Goal: Information Seeking & Learning: Learn about a topic

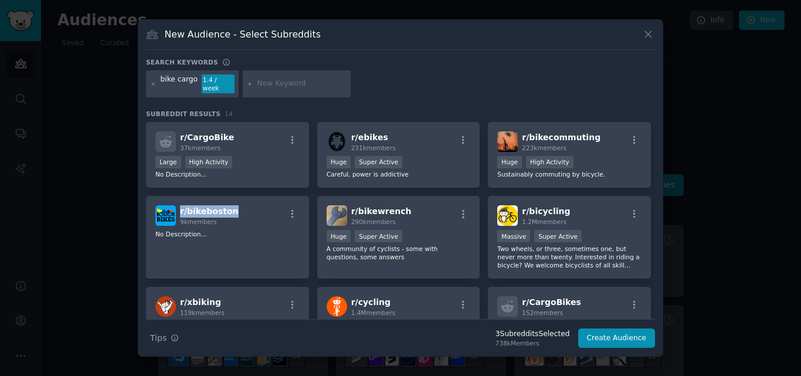
click at [309, 202] on div "r/ CargoBike 37k members Large High Activity No Description... r/ ebikes 231k m…" at bounding box center [400, 336] width 509 height 429
click at [648, 37] on icon at bounding box center [648, 34] width 12 height 12
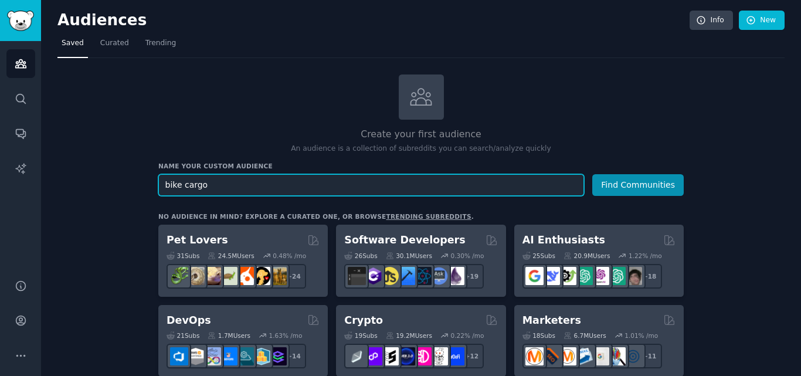
click at [187, 184] on input "bike cargo" at bounding box center [371, 185] width 426 height 22
paste input "electric beach bike"
click at [211, 184] on input "bike electric beach bike" at bounding box center [371, 185] width 426 height 22
click at [244, 178] on input "bike beach bike" at bounding box center [371, 185] width 426 height 22
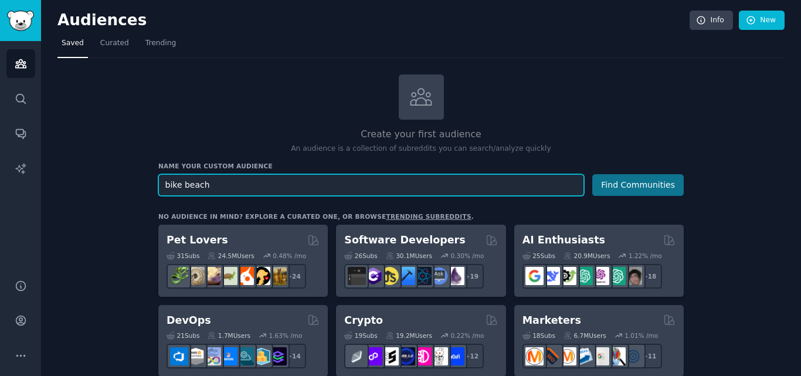
type input "bike beach"
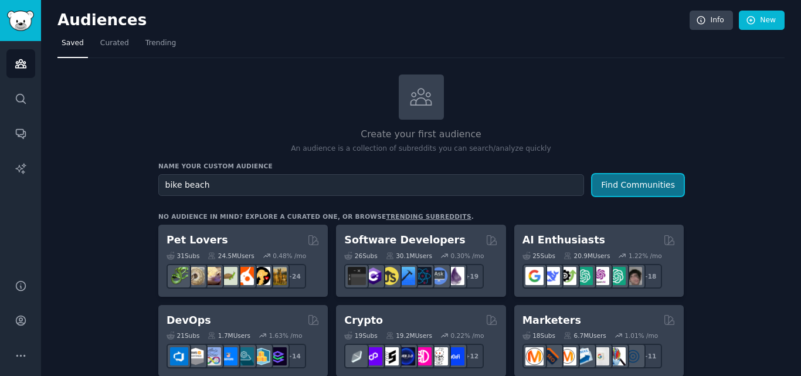
click at [649, 182] on button "Find Communities" at bounding box center [639, 185] width 92 height 22
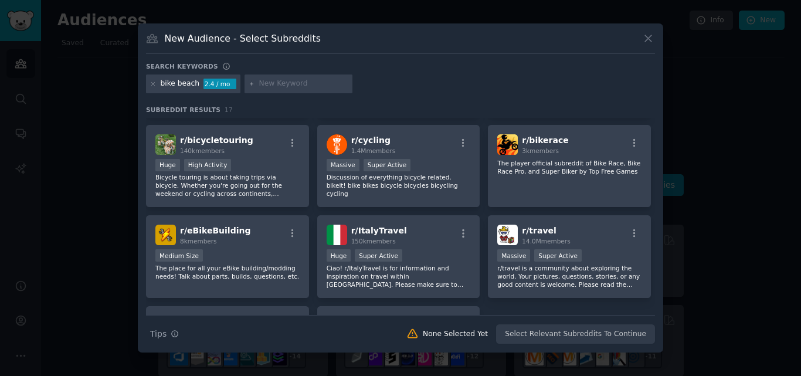
scroll to position [232, 0]
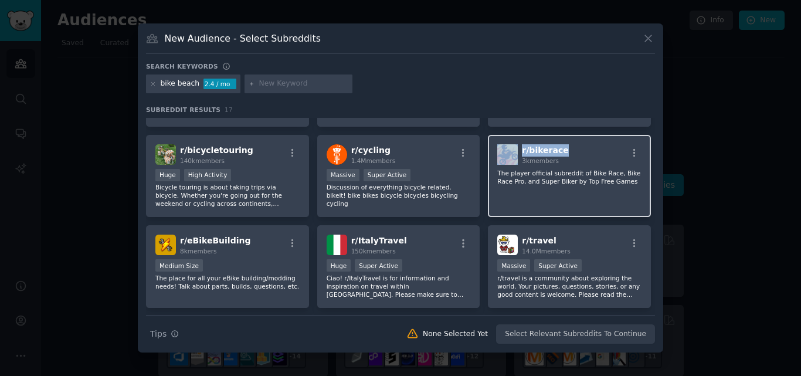
drag, startPoint x: 566, startPoint y: 150, endPoint x: 517, endPoint y: 149, distance: 48.7
click at [517, 149] on div "r/ bikerace 3k members" at bounding box center [570, 154] width 144 height 21
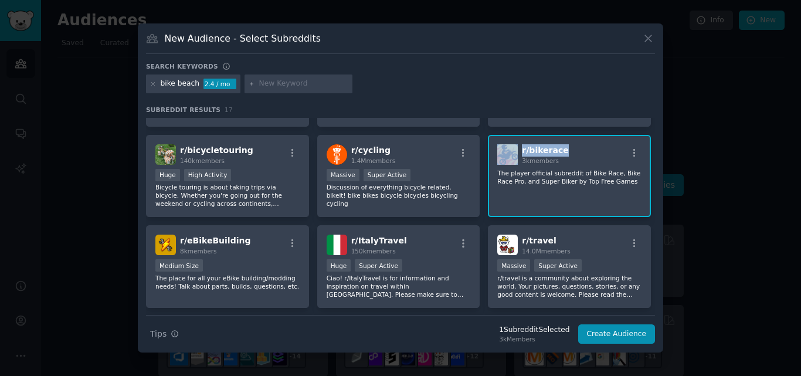
copy div "r/ bikerace"
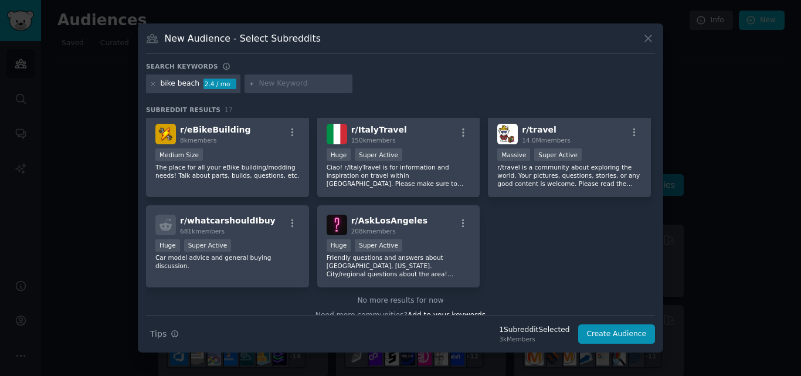
scroll to position [357, 0]
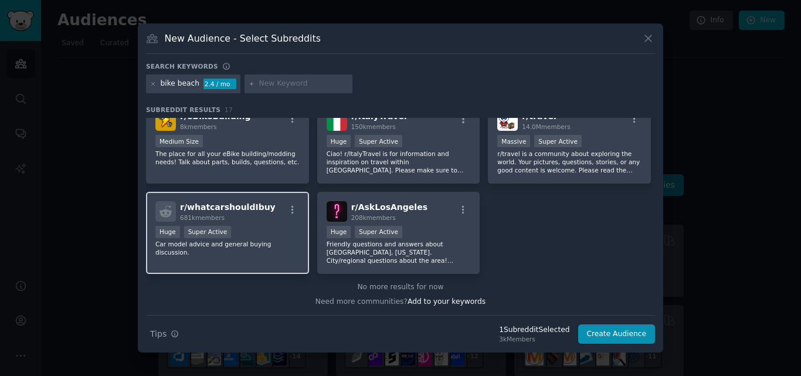
click at [262, 204] on div "r/ whatcarshouldIbuy 681k members" at bounding box center [227, 211] width 144 height 21
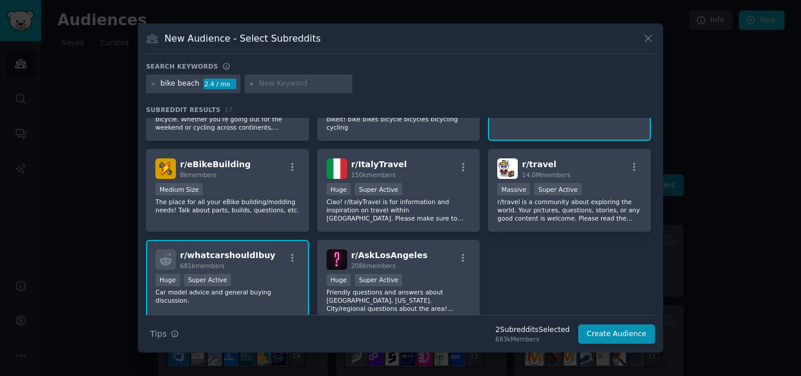
scroll to position [308, 0]
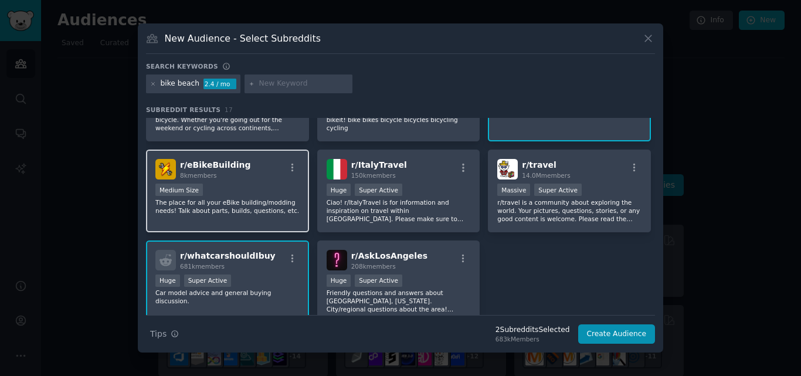
click at [249, 164] on div "r/ eBikeBuilding 8k members" at bounding box center [227, 169] width 144 height 21
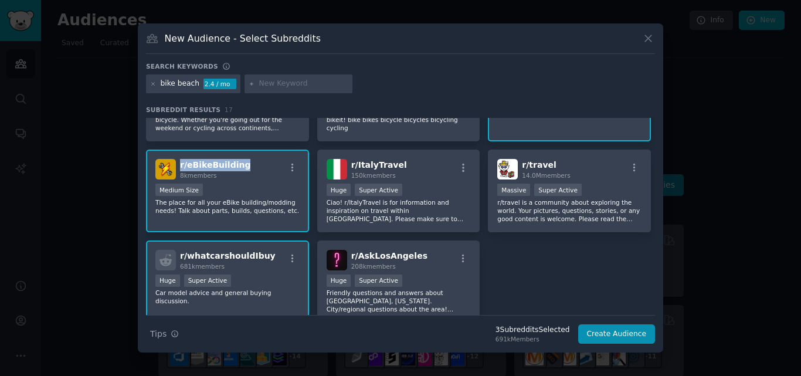
drag, startPoint x: 249, startPoint y: 164, endPoint x: 181, endPoint y: 164, distance: 67.5
click at [181, 164] on div "r/ eBikeBuilding 8k members" at bounding box center [227, 169] width 144 height 21
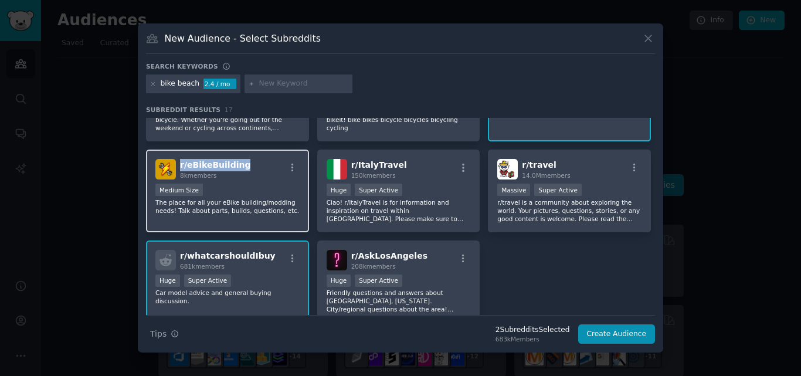
copy span "r/ eBikeBuilding"
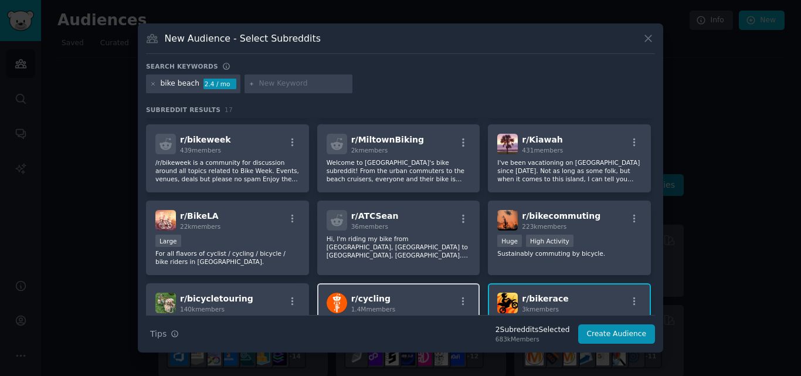
scroll to position [83, 0]
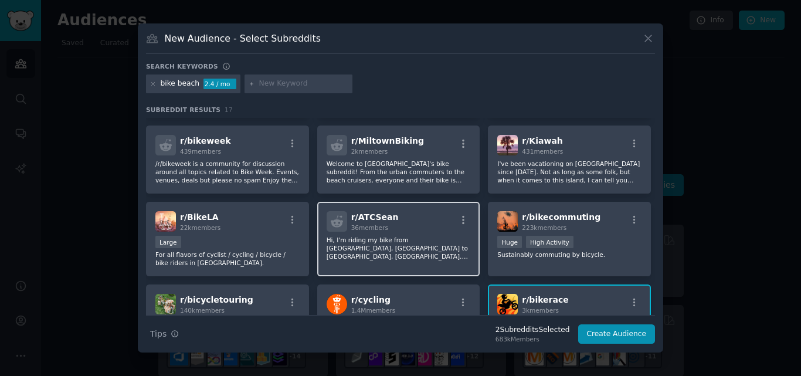
click at [397, 214] on div "r/ ATCSean 36 members" at bounding box center [399, 221] width 144 height 21
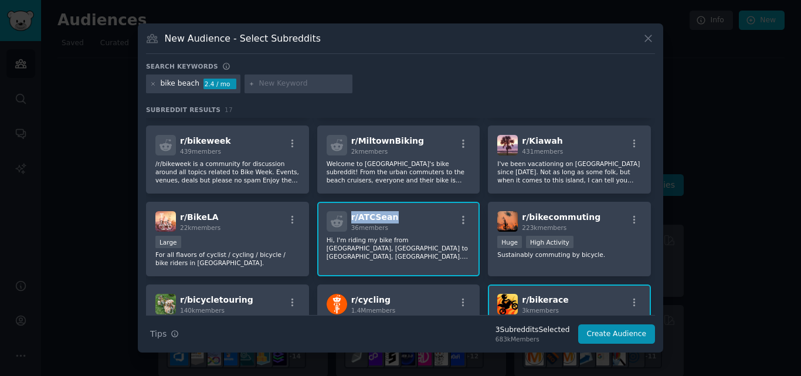
drag, startPoint x: 397, startPoint y: 214, endPoint x: 347, endPoint y: 214, distance: 49.9
click at [347, 214] on div "r/ ATCSean 36 members" at bounding box center [399, 221] width 144 height 21
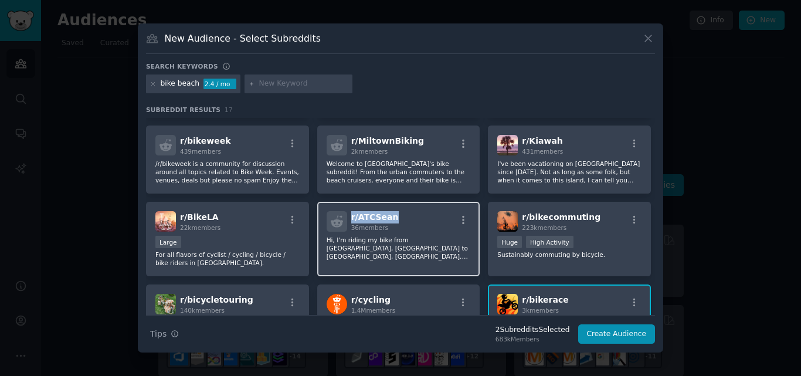
copy span "r/ ATCSean"
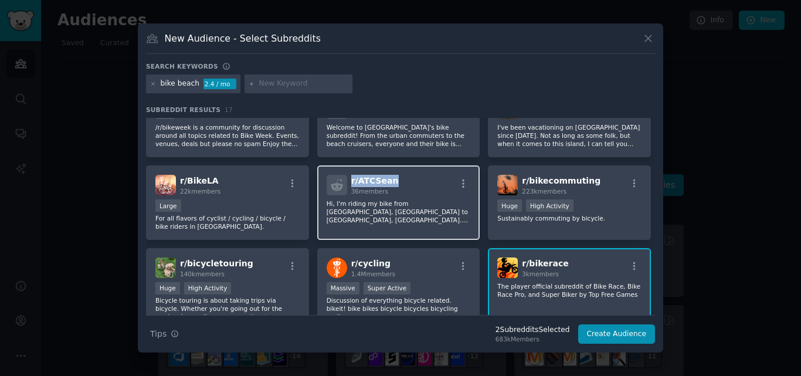
scroll to position [132, 0]
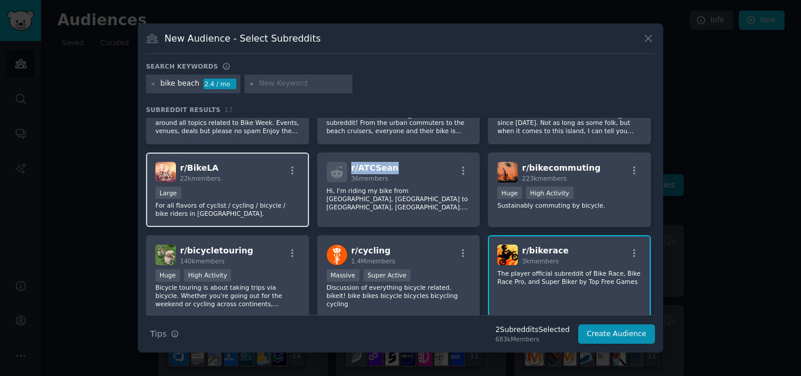
click at [218, 158] on div "r/ BikeLA 22k members Large For all flavors of cyclist / cycling / bicycle / bi…" at bounding box center [227, 190] width 163 height 75
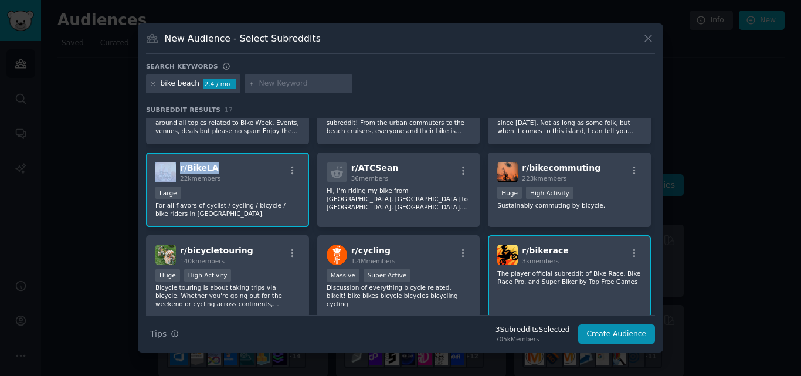
drag, startPoint x: 218, startPoint y: 165, endPoint x: 176, endPoint y: 165, distance: 42.2
click at [176, 165] on div "r/ BikeLA 22k members" at bounding box center [227, 172] width 144 height 21
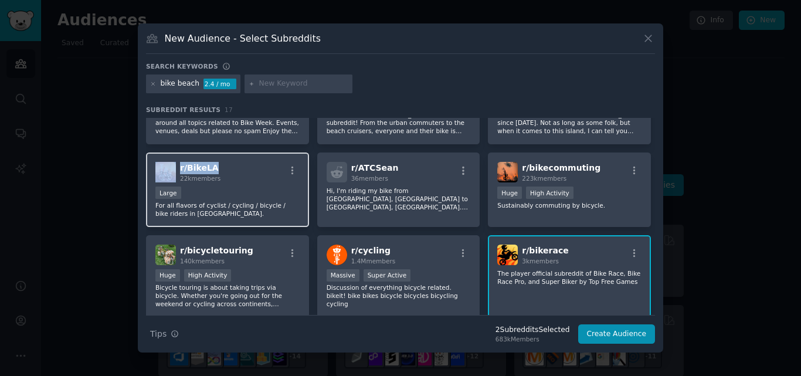
copy div "r/ BikeLA"
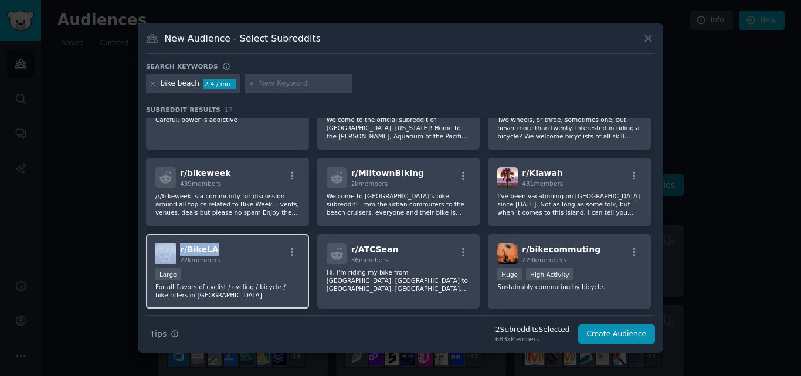
scroll to position [0, 0]
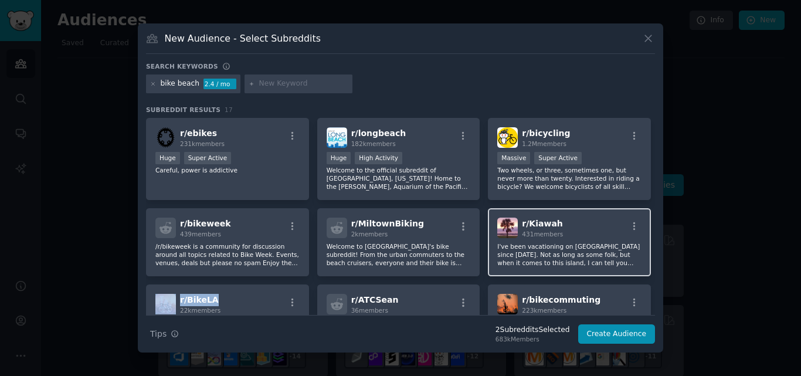
click at [556, 218] on h2 "r/ Kiawah 431 members" at bounding box center [542, 228] width 41 height 21
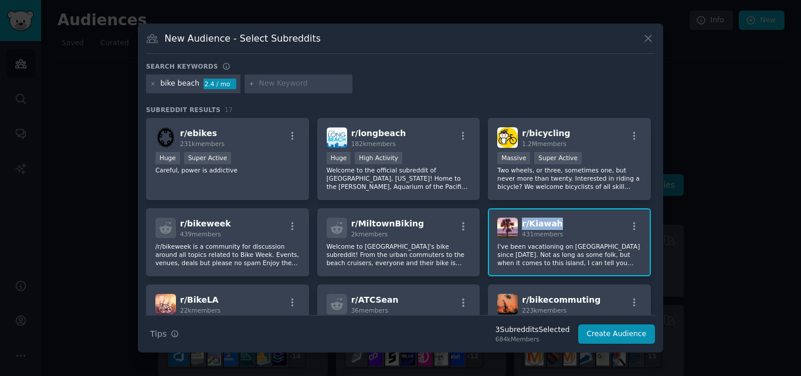
drag, startPoint x: 556, startPoint y: 218, endPoint x: 520, endPoint y: 224, distance: 36.8
click at [520, 224] on div "r/ Kiawah 431 members" at bounding box center [570, 228] width 144 height 21
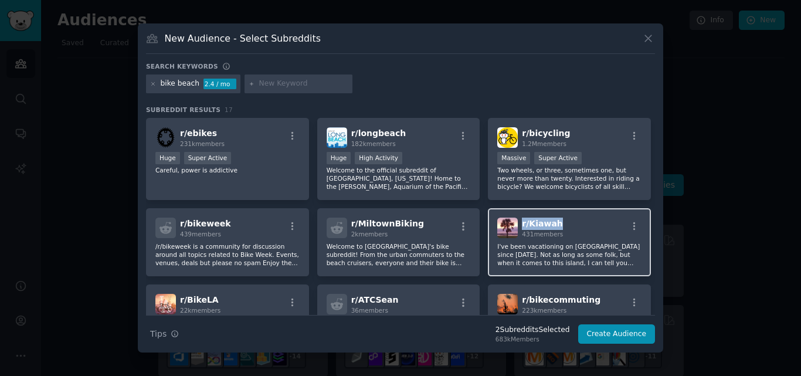
copy span "r/ Kiawah"
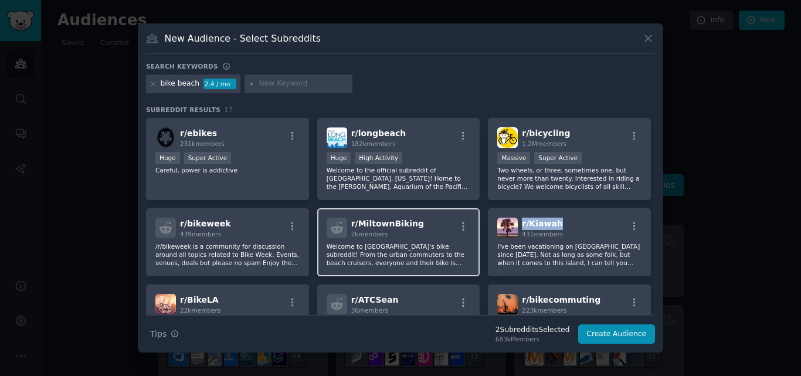
click at [415, 219] on div "r/ MiltownBiking 2k members" at bounding box center [399, 228] width 144 height 21
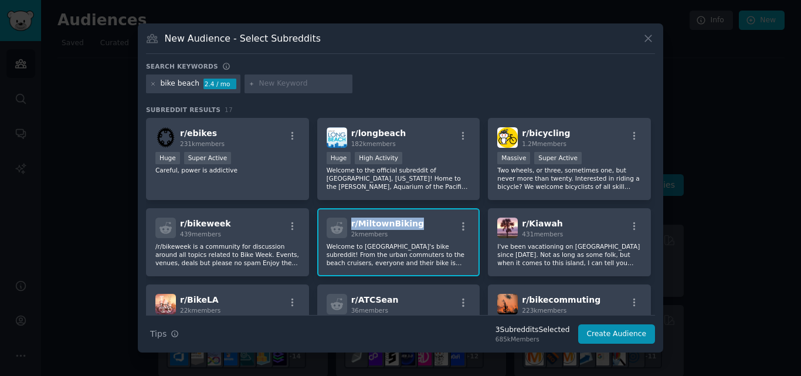
drag, startPoint x: 415, startPoint y: 219, endPoint x: 350, endPoint y: 226, distance: 64.9
click at [350, 226] on div "r/ MiltownBiking 2k members" at bounding box center [399, 228] width 144 height 21
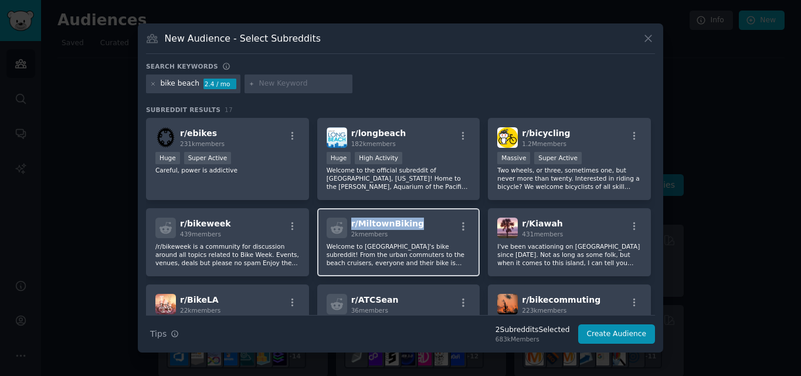
copy span "r/ MiltownBiking"
